Goal: Transaction & Acquisition: Purchase product/service

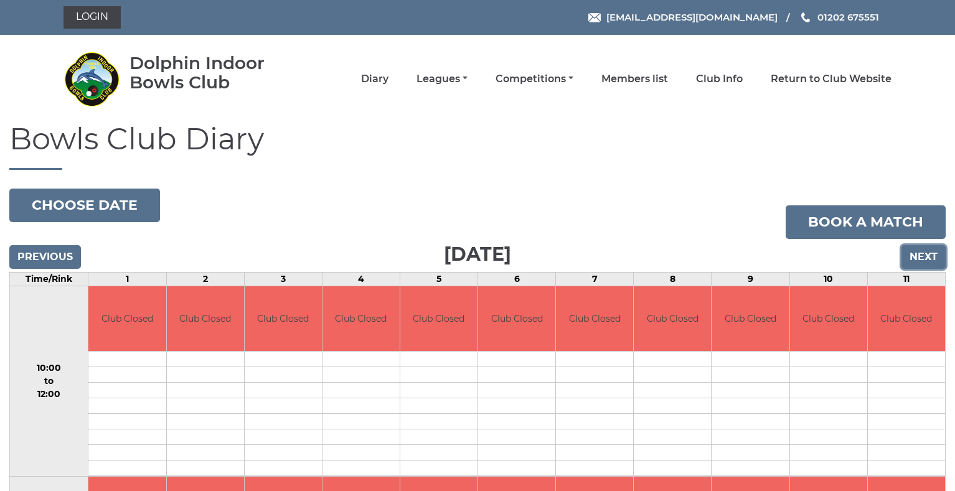
click at [920, 257] on input "Next" at bounding box center [924, 257] width 44 height 24
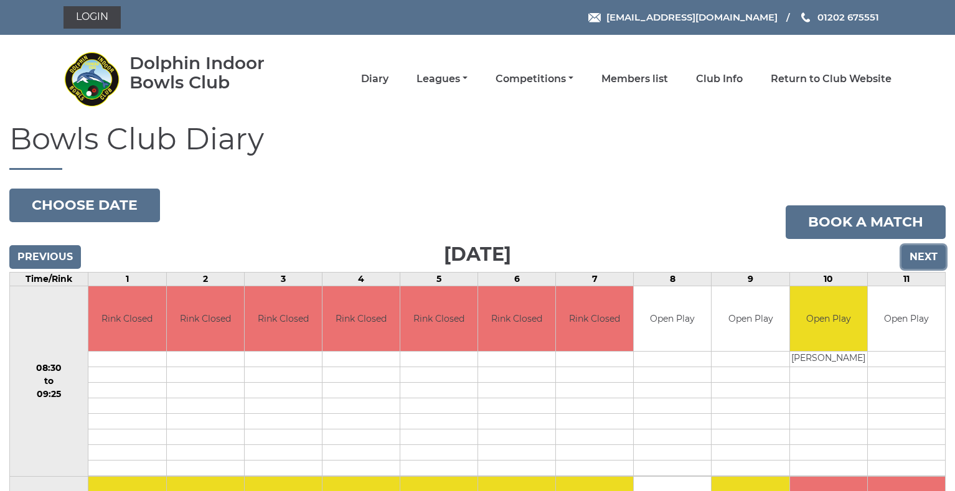
click at [920, 257] on input "Next" at bounding box center [924, 257] width 44 height 24
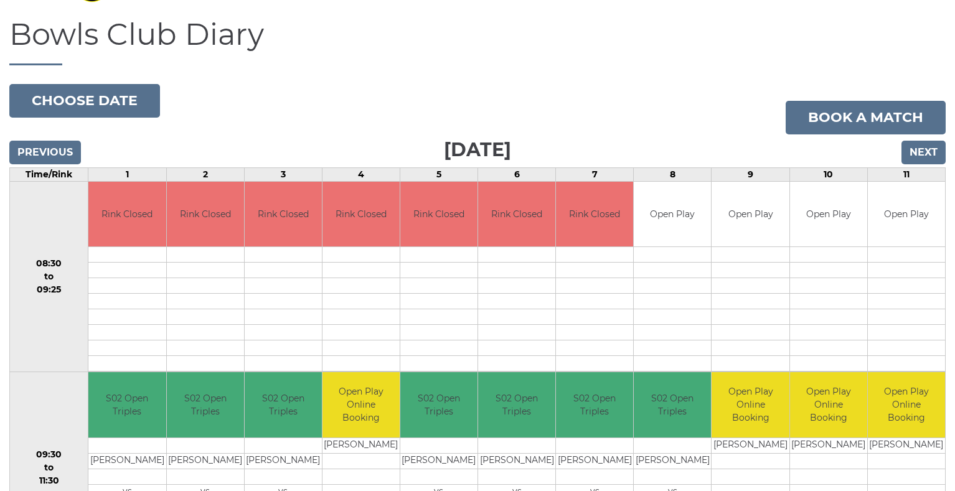
scroll to position [93, 0]
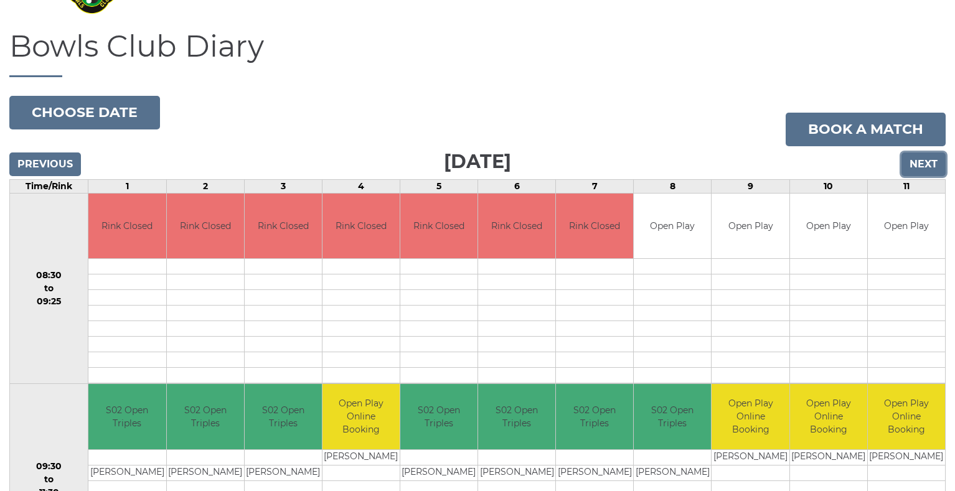
click at [933, 166] on input "Next" at bounding box center [924, 165] width 44 height 24
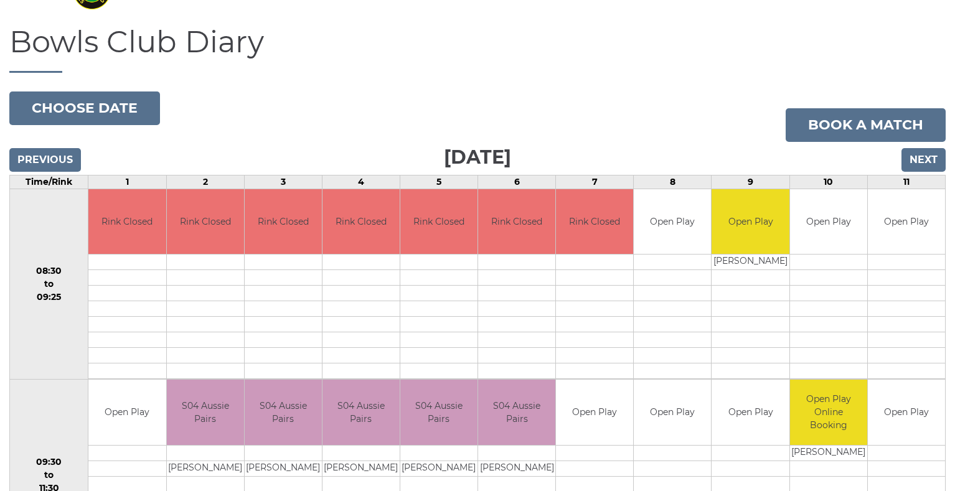
scroll to position [93, 0]
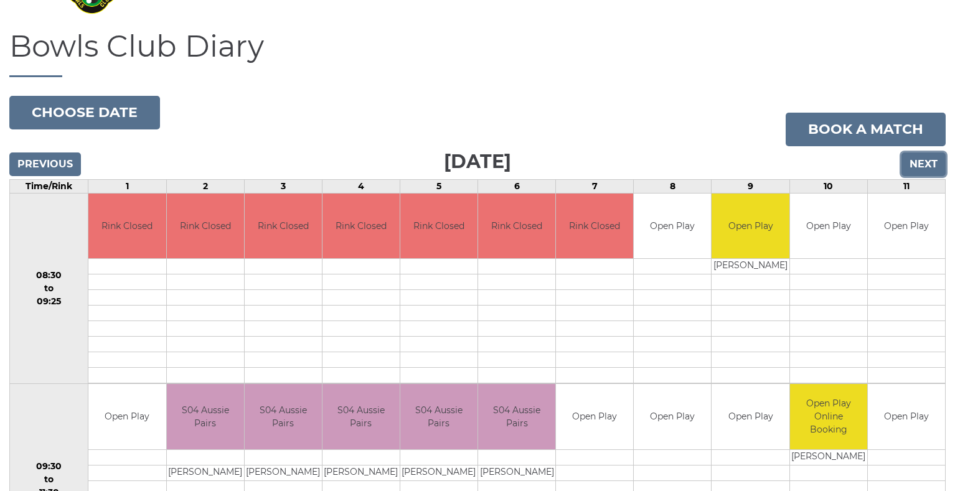
click at [921, 162] on input "Next" at bounding box center [924, 165] width 44 height 24
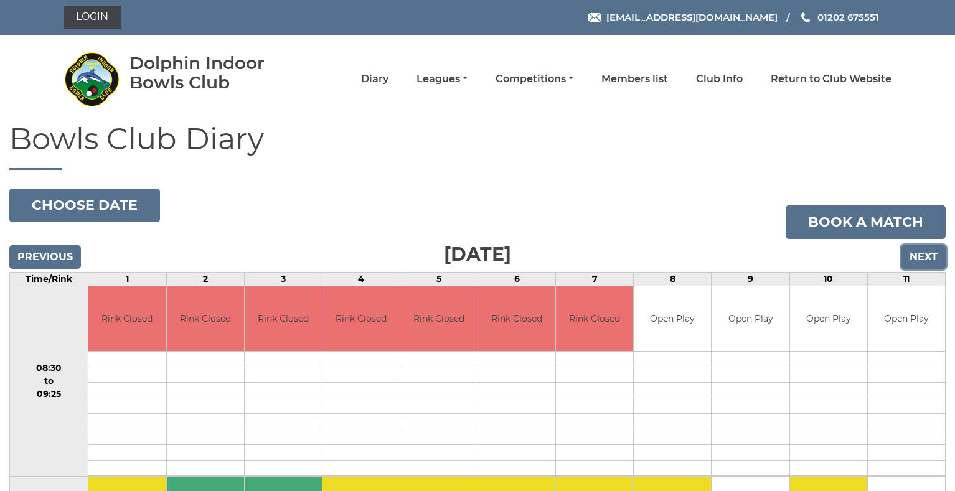
click at [919, 253] on input "Next" at bounding box center [924, 257] width 44 height 24
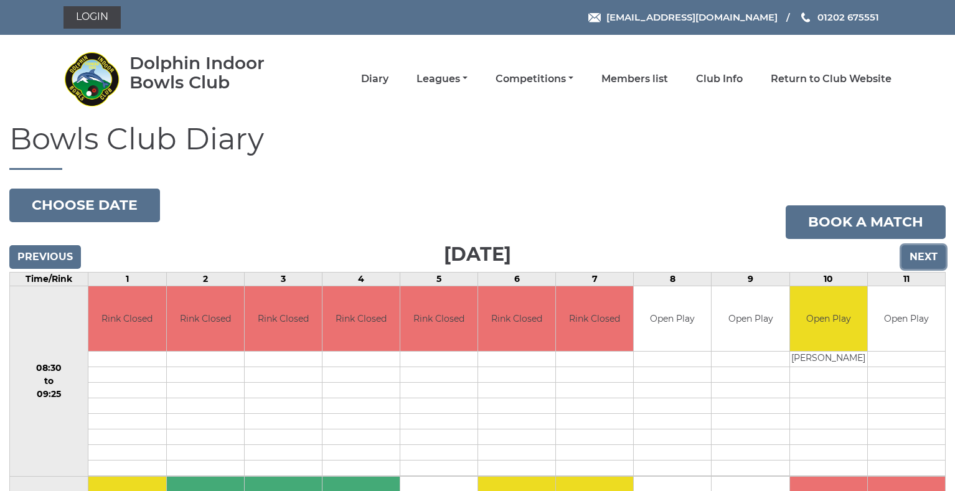
click at [919, 253] on input "Next" at bounding box center [924, 257] width 44 height 24
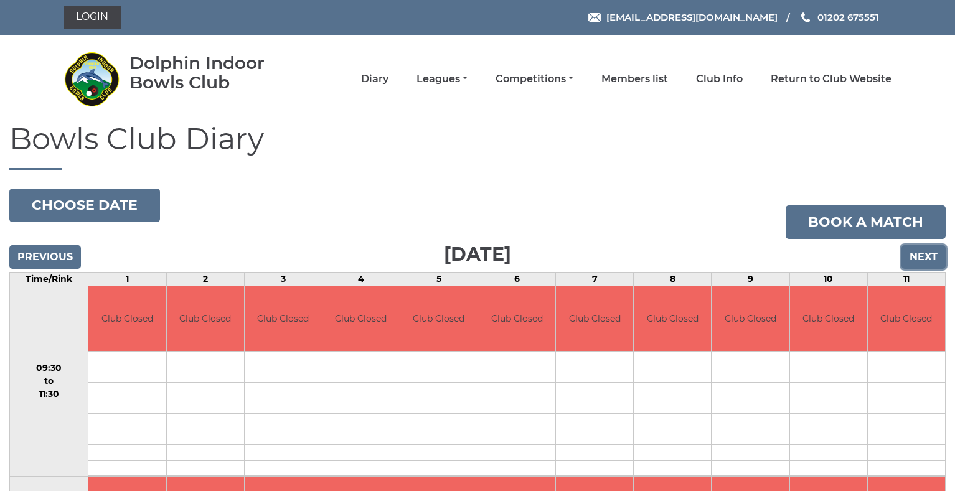
click at [919, 253] on input "Next" at bounding box center [924, 257] width 44 height 24
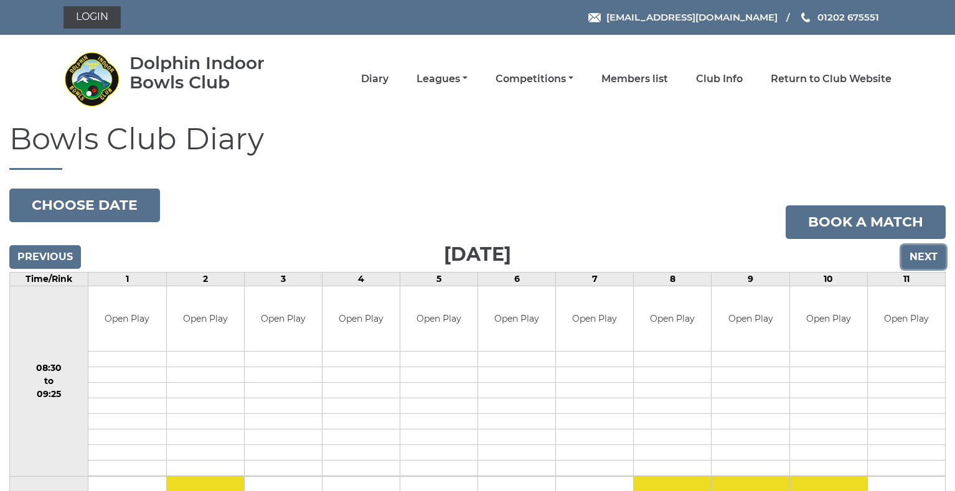
click at [919, 253] on input "Next" at bounding box center [924, 257] width 44 height 24
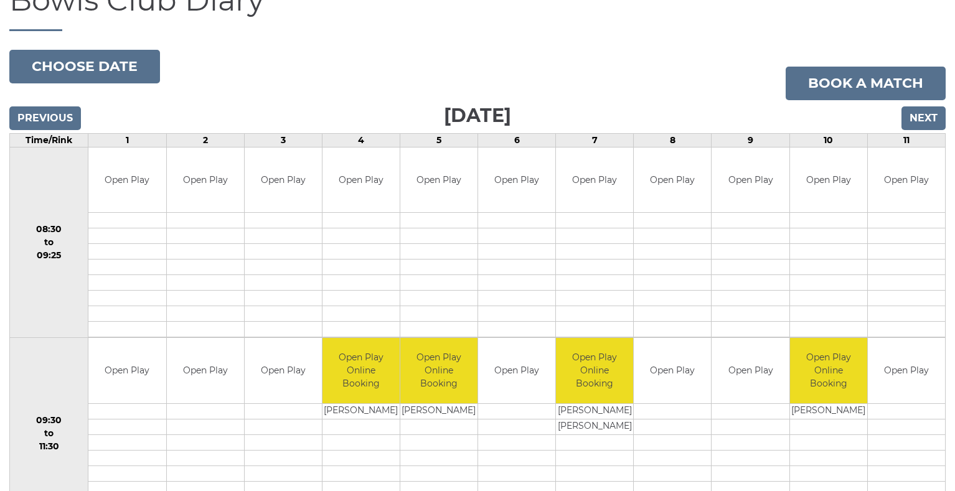
scroll to position [125, 0]
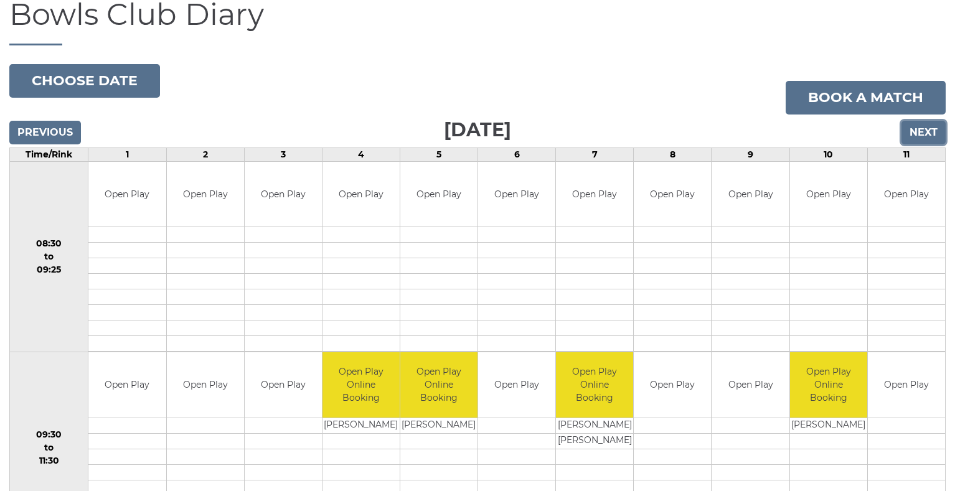
click at [916, 133] on input "Next" at bounding box center [924, 133] width 44 height 24
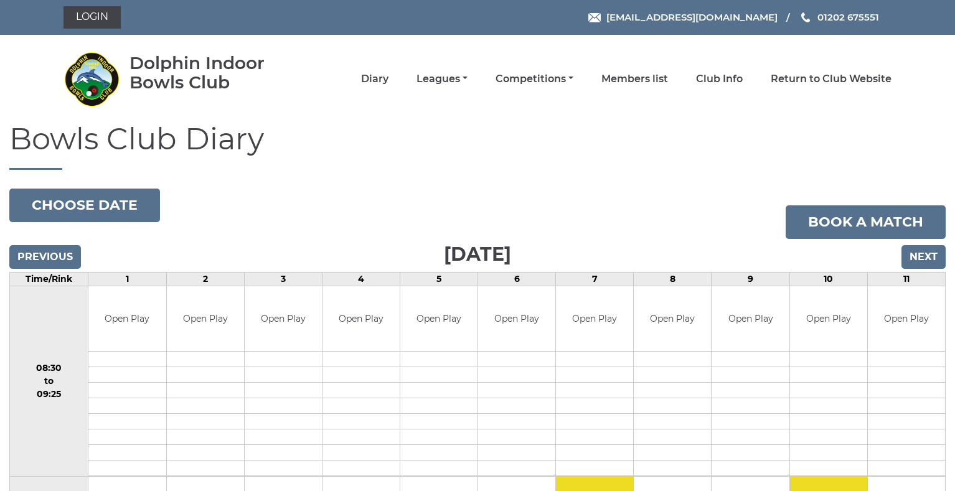
drag, startPoint x: 0, startPoint y: 0, endPoint x: 916, endPoint y: 133, distance: 925.4
click at [916, 133] on h1 "Bowls Club Diary" at bounding box center [477, 146] width 936 height 47
click at [933, 257] on input "Next" at bounding box center [924, 257] width 44 height 24
click at [82, 14] on link "Login" at bounding box center [92, 17] width 57 height 22
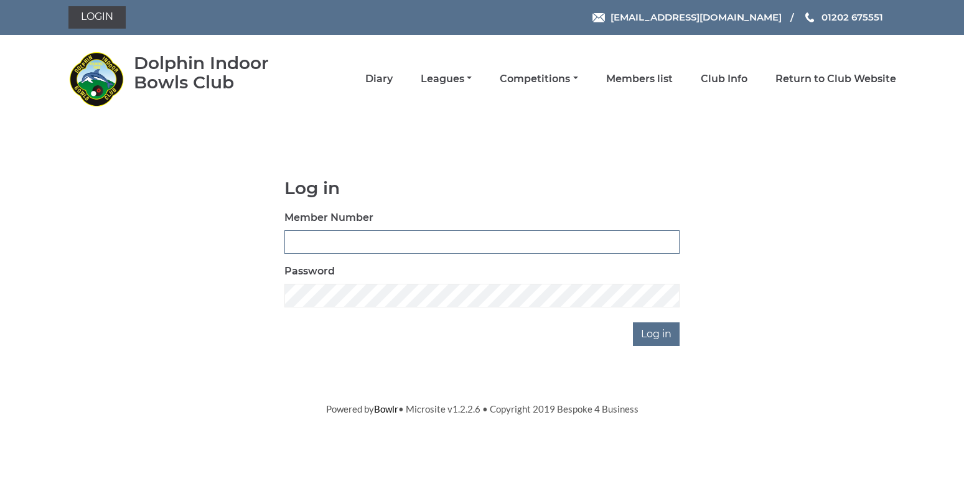
click at [301, 245] on input "Member Number" at bounding box center [482, 242] width 395 height 24
type input "3006"
click at [645, 336] on input "Log in" at bounding box center [656, 335] width 47 height 24
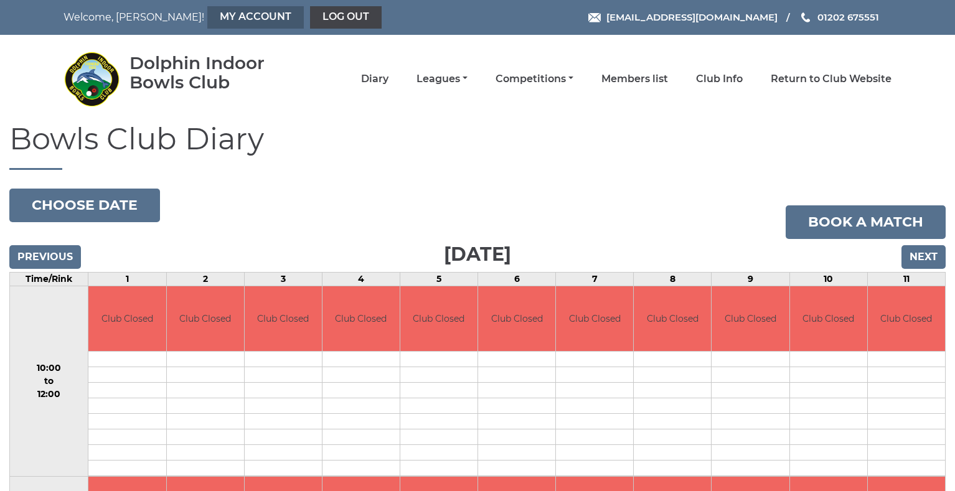
click at [207, 13] on link "My Account" at bounding box center [255, 17] width 97 height 22
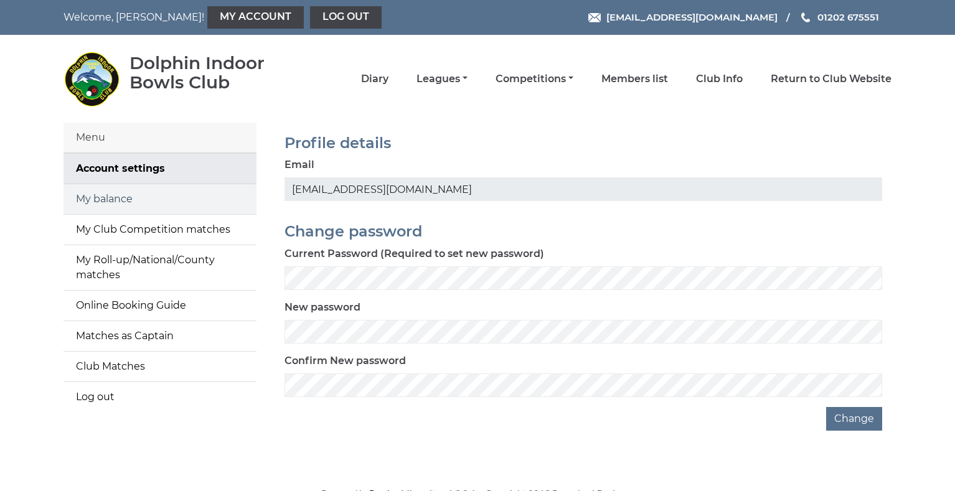
click at [106, 199] on link "My balance" at bounding box center [160, 199] width 193 height 30
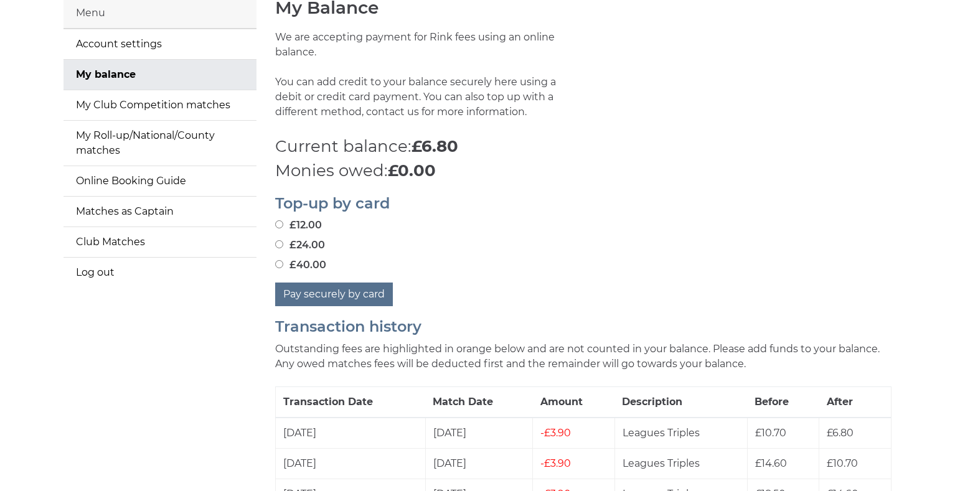
scroll to position [187, 0]
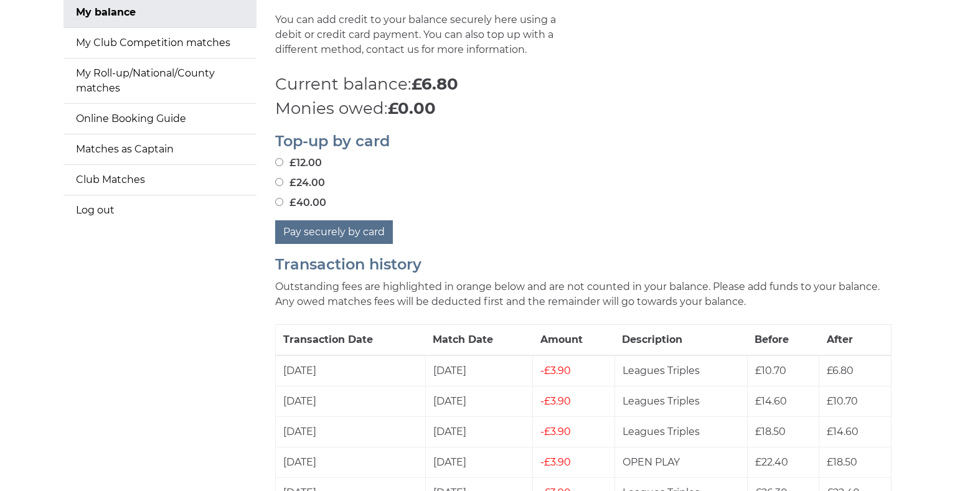
click at [278, 202] on input "£40.00" at bounding box center [279, 202] width 8 height 8
radio input "true"
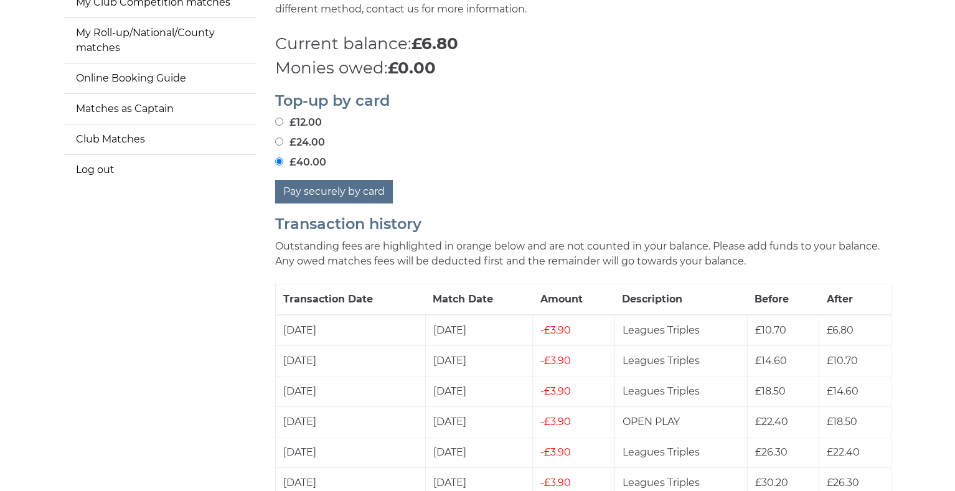
scroll to position [249, 0]
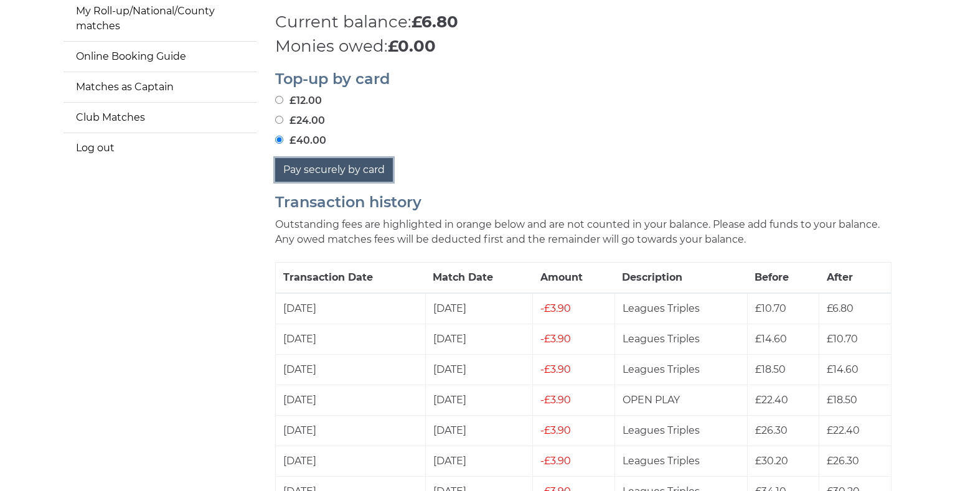
click at [321, 166] on button "Pay securely by card" at bounding box center [334, 170] width 118 height 24
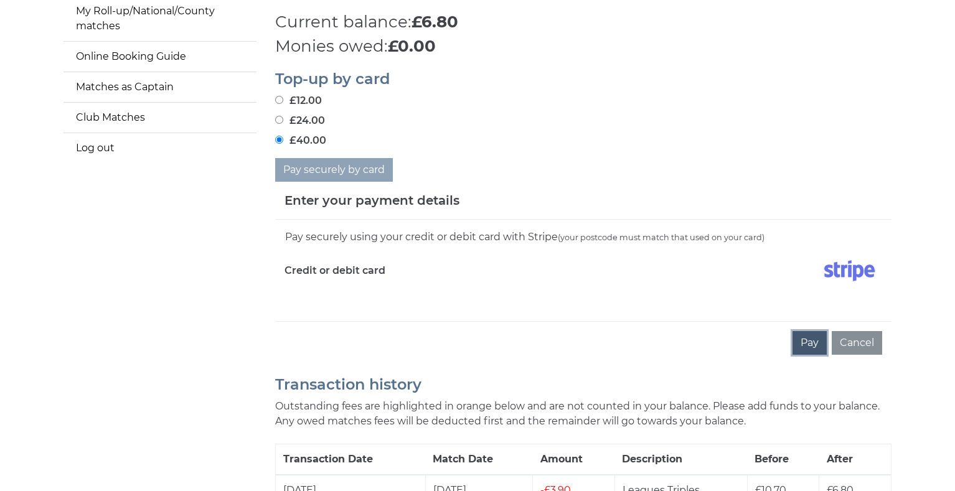
click at [809, 341] on button "Pay" at bounding box center [810, 343] width 34 height 24
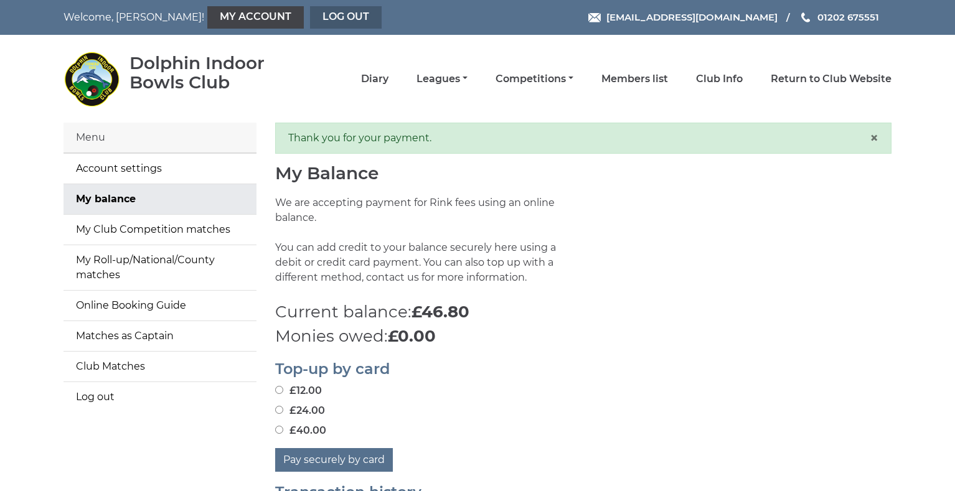
click at [310, 17] on link "Log out" at bounding box center [346, 17] width 72 height 22
